Goal: Check status: Check status

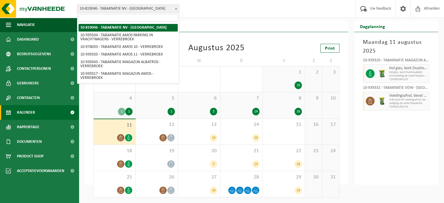
click at [127, 8] on span "10-819046 - TABAKNATIE NV - [GEOGRAPHIC_DATA]" at bounding box center [128, 9] width 102 height 8
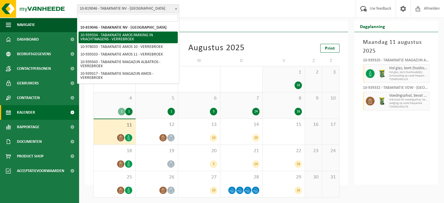
select select "138356"
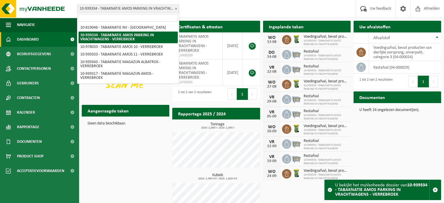
click at [154, 8] on span "10-939334 - TABAKNATIE AMOS PARKING IN VRACHTWAGENS - VERREBROEK" at bounding box center [128, 9] width 102 height 8
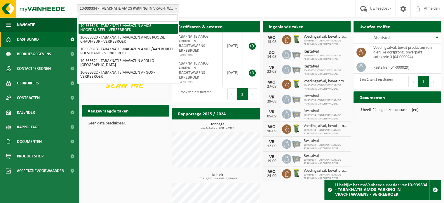
scroll to position [137, 0]
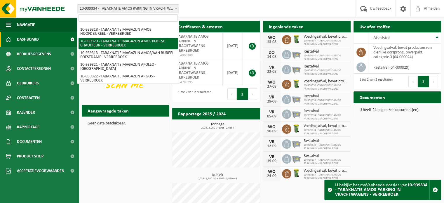
select select "138347"
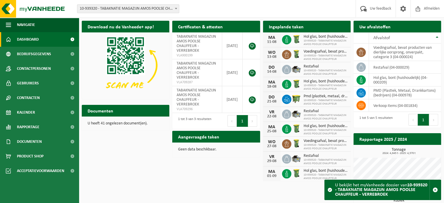
click at [121, 151] on div "Download nu de Vanheede+ app! Verberg Certificaten & attesten Bekijk uw certifi…" at bounding box center [261, 133] width 362 height 231
